Goal: Task Accomplishment & Management: Manage account settings

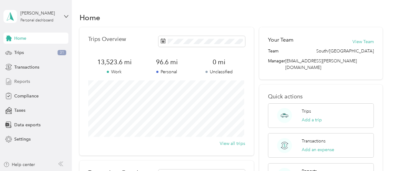
click at [21, 81] on span "Reports" at bounding box center [22, 81] width 16 height 7
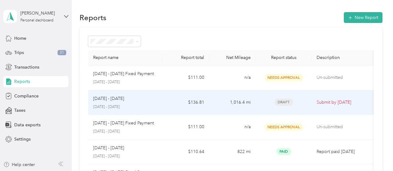
click at [117, 102] on div "[DATE] - [DATE] [DATE] - [DATE]" at bounding box center [125, 102] width 65 height 15
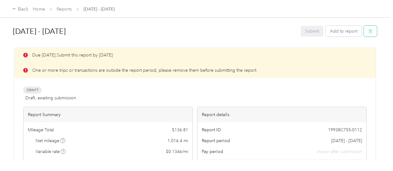
click at [368, 32] on icon "button" at bounding box center [370, 31] width 4 height 4
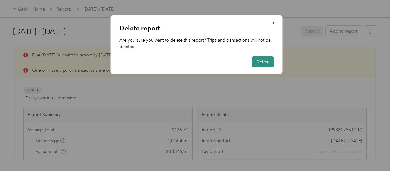
click at [273, 61] on button "Delete" at bounding box center [263, 61] width 22 height 11
